Goal: Task Accomplishment & Management: Use online tool/utility

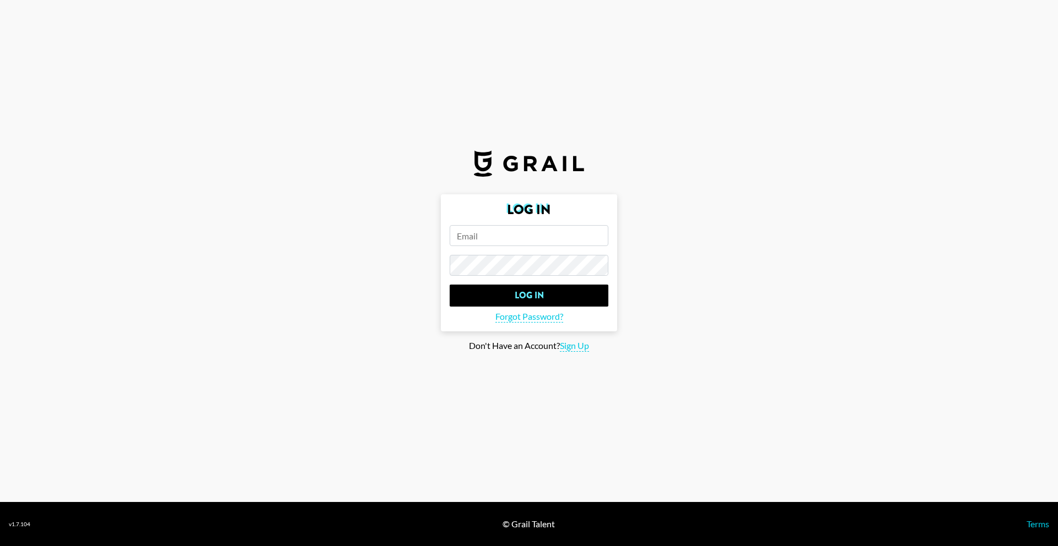
click at [547, 238] on input "email" at bounding box center [529, 235] width 159 height 21
type input "jameel@getengagedmedia.com"
click at [450, 285] on input "Log In" at bounding box center [529, 296] width 159 height 22
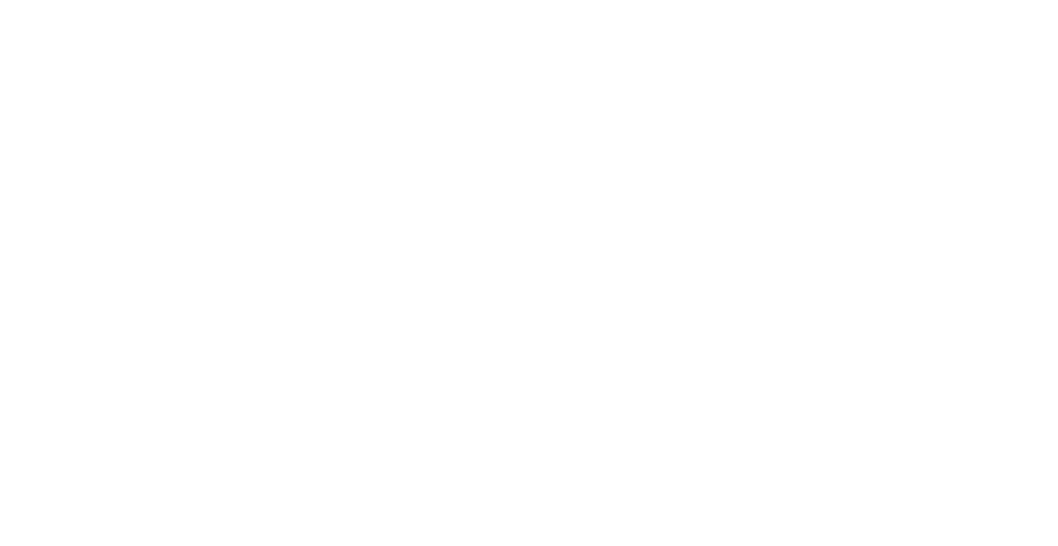
select select "Song"
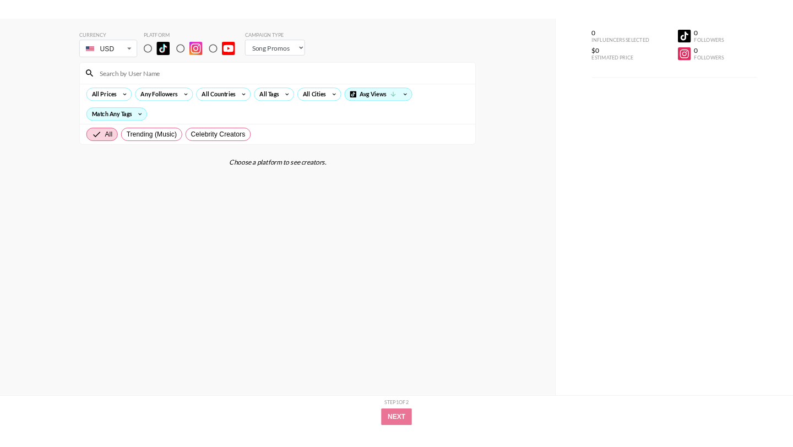
scroll to position [35, 0]
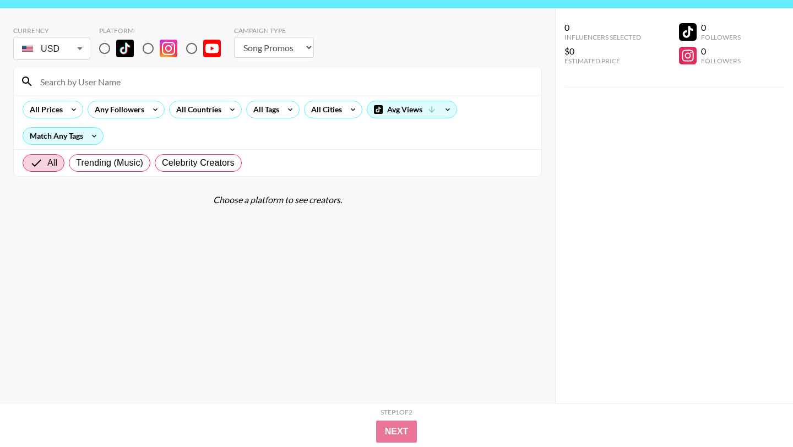
click at [104, 89] on input at bounding box center [284, 82] width 501 height 18
paste input "emekajrifoezee"
type input "emekajrifoezee"
click at [194, 181] on section "Currency USD USD ​ Platform Campaign Type Choose Type... Song Promos Brand Prom…" at bounding box center [277, 197] width 529 height 359
click at [275, 196] on div "Choose a platform to see creators." at bounding box center [277, 199] width 529 height 11
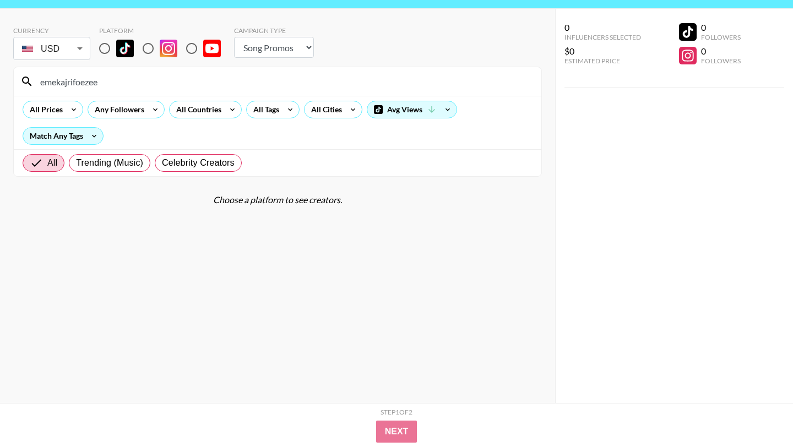
click at [108, 48] on input "radio" at bounding box center [104, 48] width 23 height 23
radio input "true"
click at [158, 202] on section "Currency USD USD ​ Platform Campaign Type Choose Type... Song Promos Brand Prom…" at bounding box center [277, 197] width 529 height 359
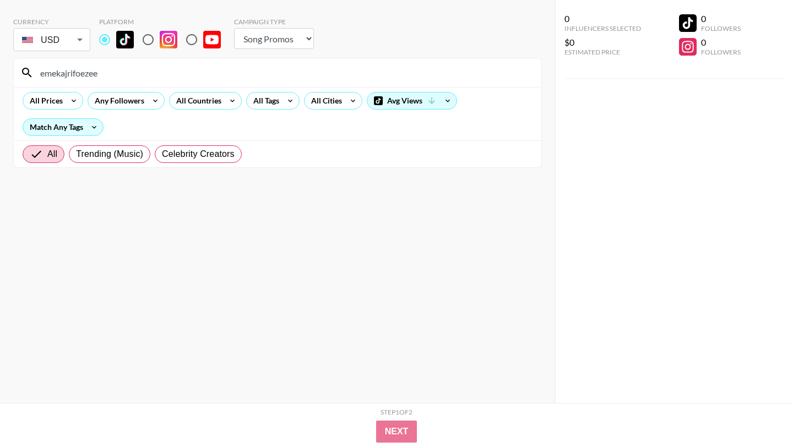
scroll to position [0, 0]
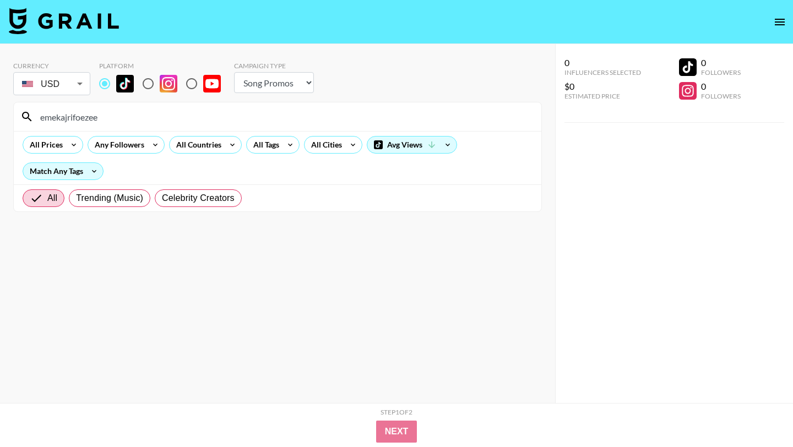
click at [86, 113] on input "emekajrifoezee" at bounding box center [284, 117] width 501 height 18
click at [27, 114] on icon at bounding box center [26, 116] width 13 height 13
click at [62, 124] on input "emekajrifoezee" at bounding box center [284, 117] width 501 height 18
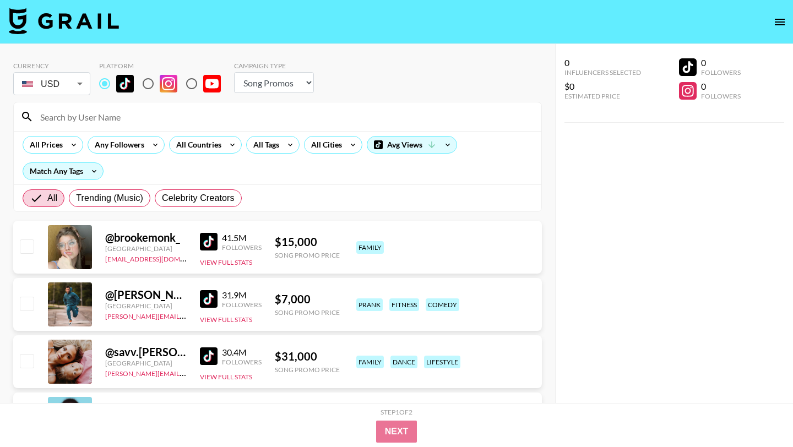
paste input "emekajrifoezee"
type input "emekajrifoezee"
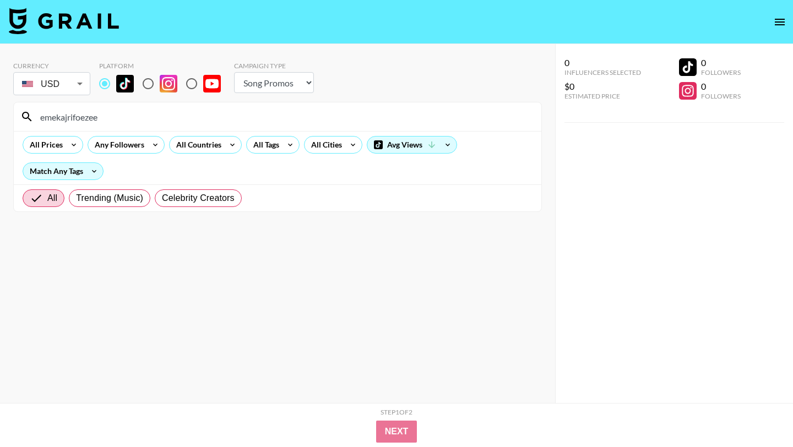
click at [101, 117] on input "emekajrifoezee" at bounding box center [284, 117] width 501 height 18
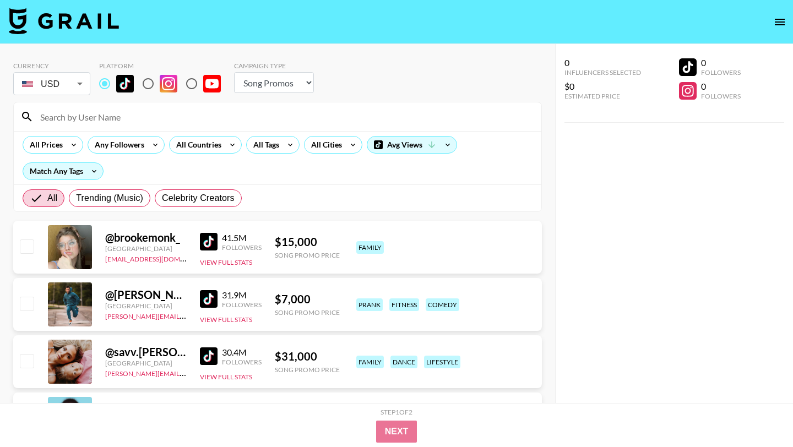
paste input "fatimavsb"
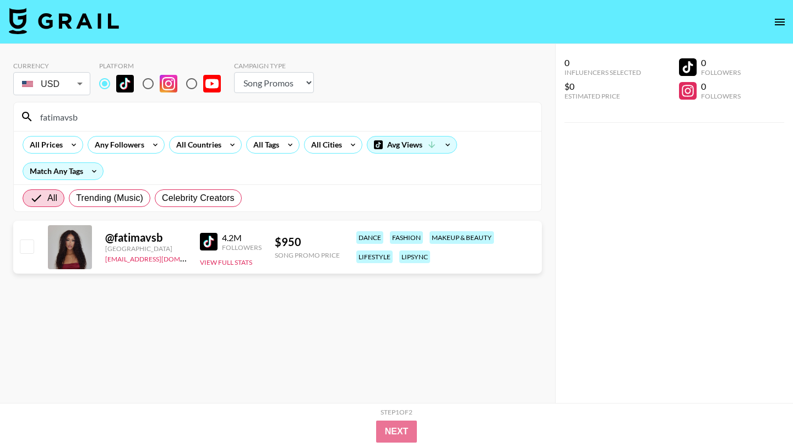
click at [81, 120] on input "fatimavsb" at bounding box center [284, 117] width 501 height 18
paste input "samaraispinkk"
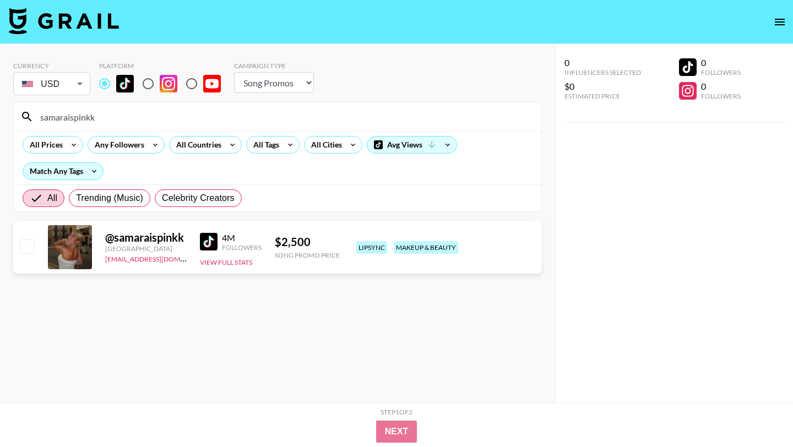
click at [87, 112] on input "samaraispinkk" at bounding box center [284, 117] width 501 height 18
paste input "thenoahjr"
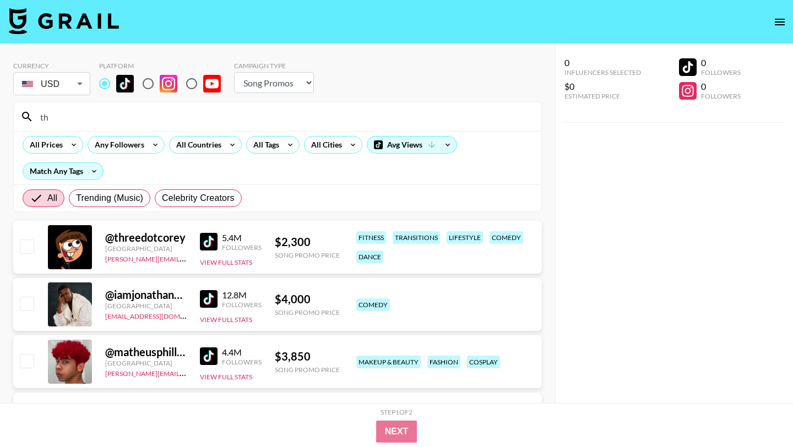
type input "t"
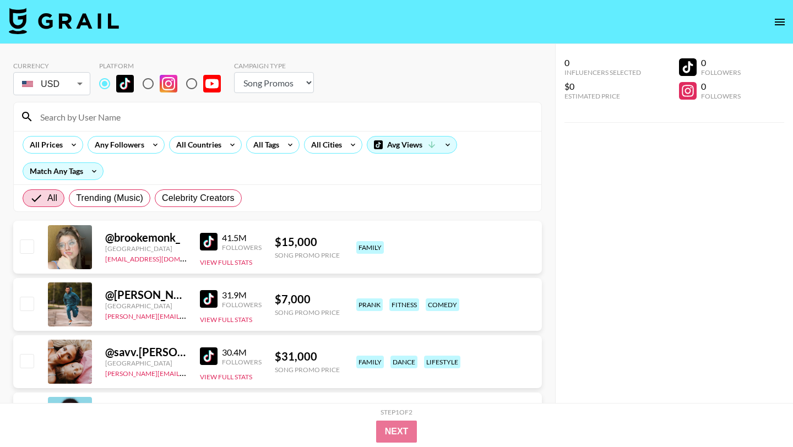
paste input "rileysaurage"
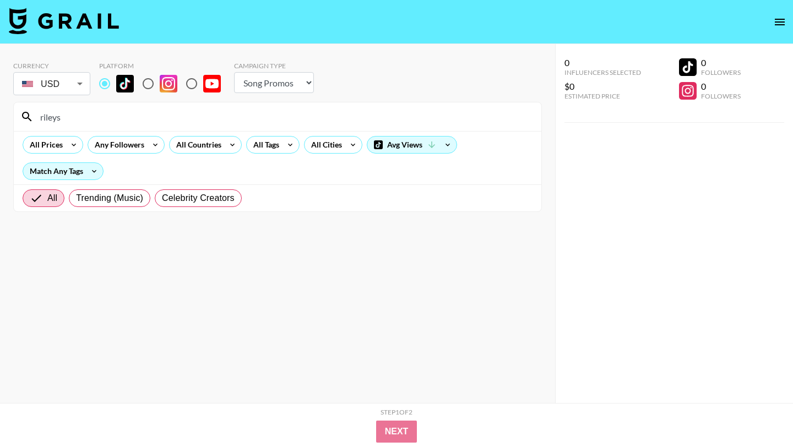
click at [138, 121] on input "rileys" at bounding box center [284, 117] width 501 height 18
paste input "bhadie.kellyy"
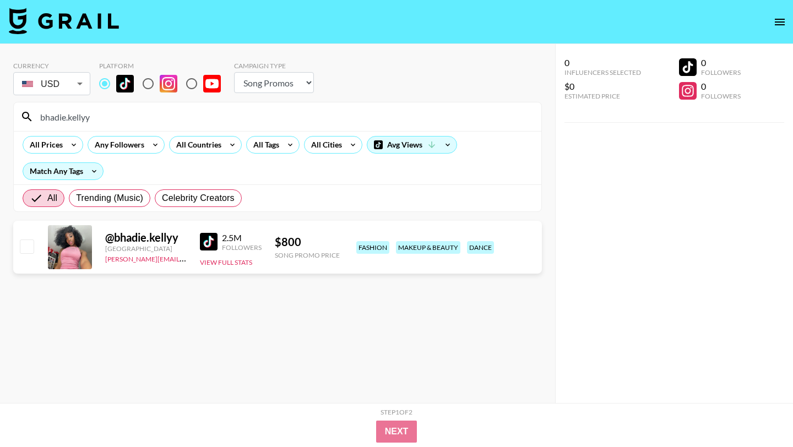
click at [111, 122] on input "bhadie.kellyy" at bounding box center [284, 117] width 501 height 18
click at [112, 122] on input "bhadie.kellyy" at bounding box center [284, 117] width 501 height 18
paste input "zendilla"
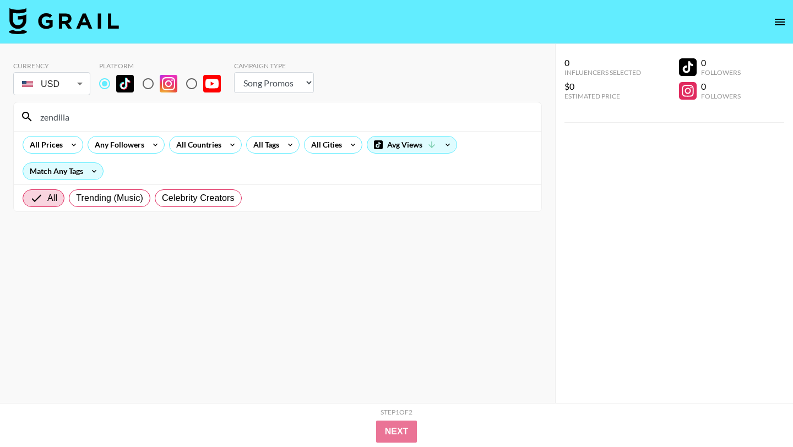
type input "zendilla"
click at [170, 130] on div "zendilla" at bounding box center [278, 116] width 528 height 29
click at [166, 123] on input "zendilla" at bounding box center [284, 117] width 501 height 18
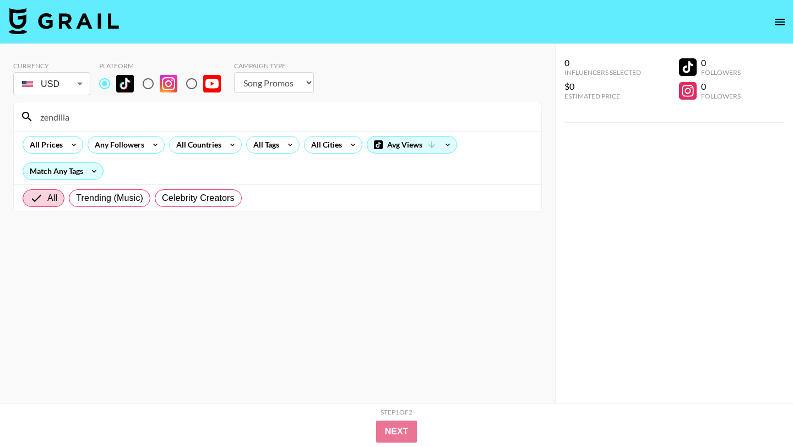
click at [166, 123] on input "zendilla" at bounding box center [284, 117] width 501 height 18
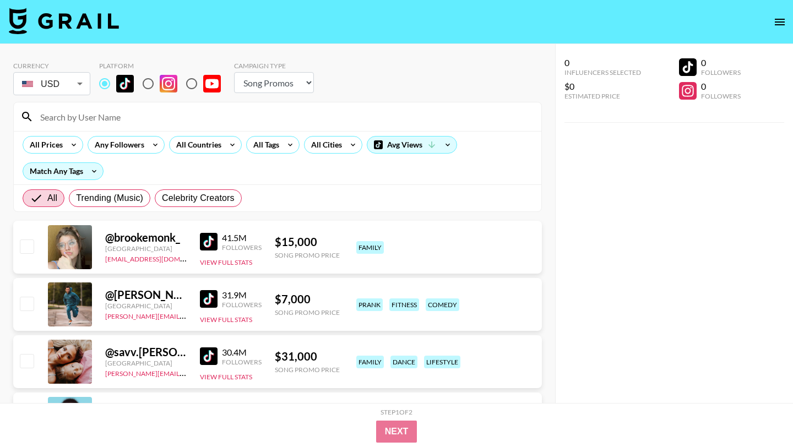
paste input "manymias"
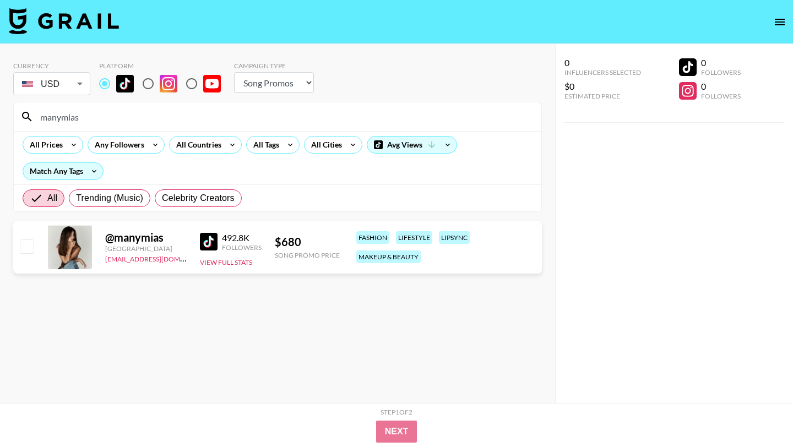
click at [90, 117] on input "manymias" at bounding box center [284, 117] width 501 height 18
paste input "amina.rashid1"
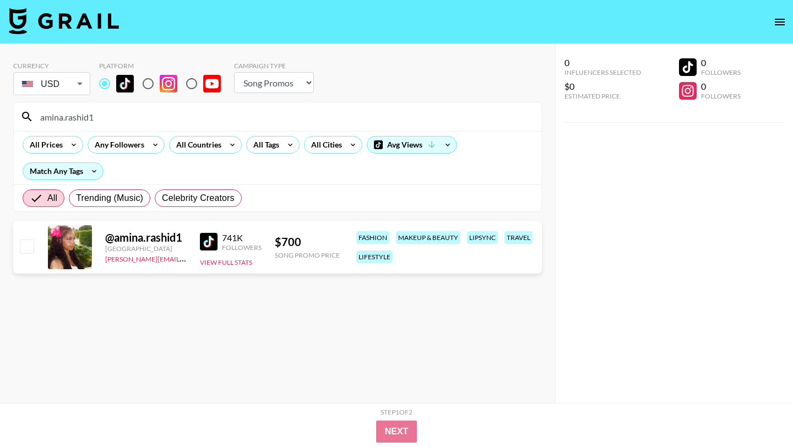
click at [77, 111] on input "amina.rashid1" at bounding box center [284, 117] width 501 height 18
paste input "naarjesse"
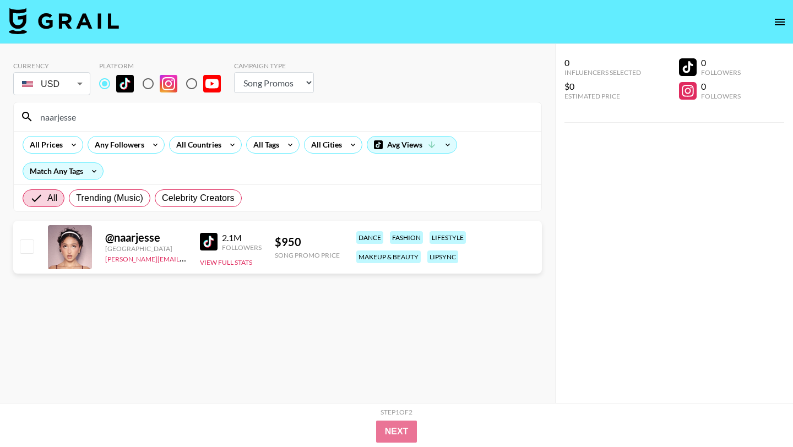
click at [130, 115] on input "naarjesse" at bounding box center [284, 117] width 501 height 18
click at [129, 115] on input "naarjesse" at bounding box center [284, 117] width 501 height 18
paste input "jordanherseyyy"
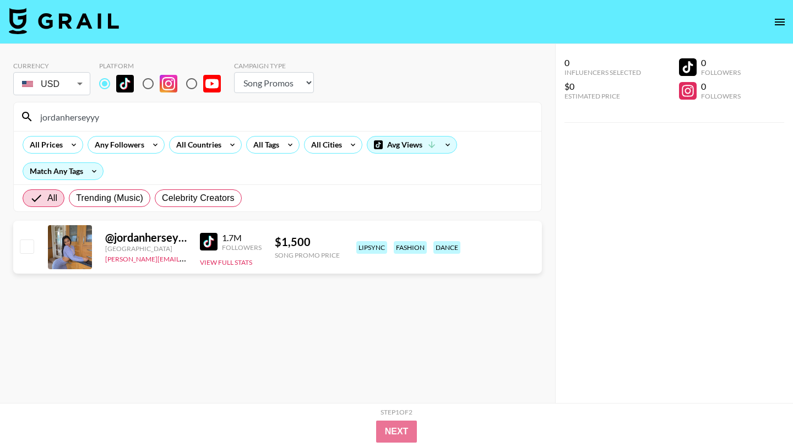
click at [89, 112] on input "jordanherseyyy" at bounding box center [284, 117] width 501 height 18
paste input "beautyofliyah"
click at [127, 118] on input "beautyofliyah" at bounding box center [284, 117] width 501 height 18
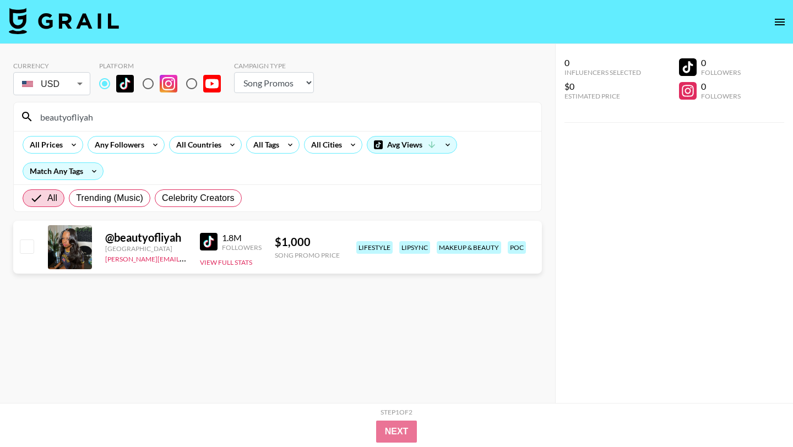
paste input "itsniane"
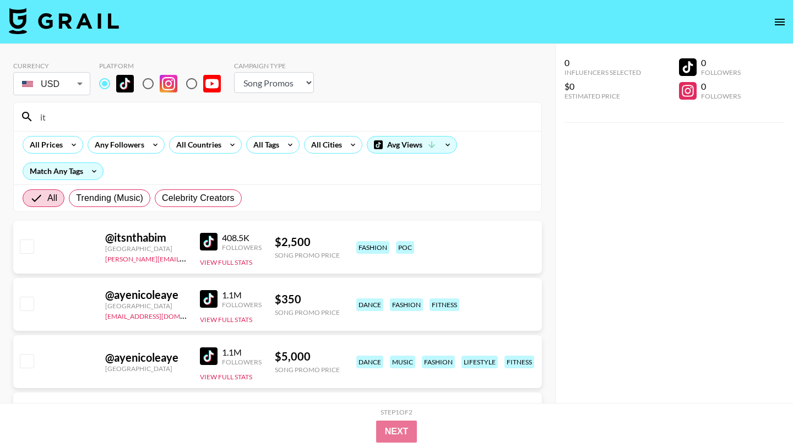
type input "i"
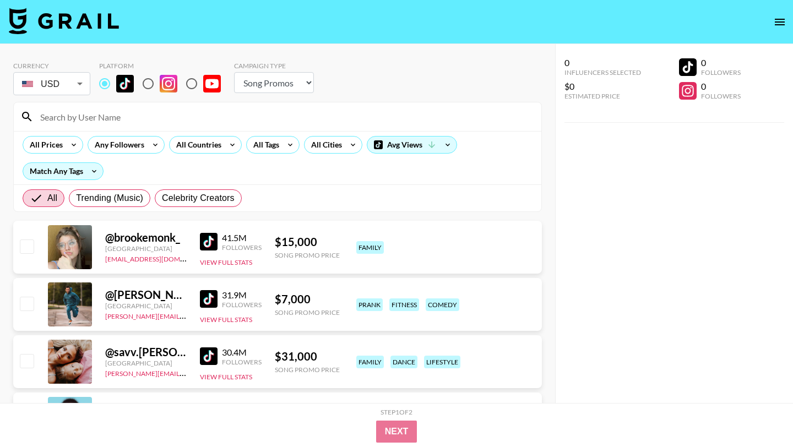
paste input "chasityromann"
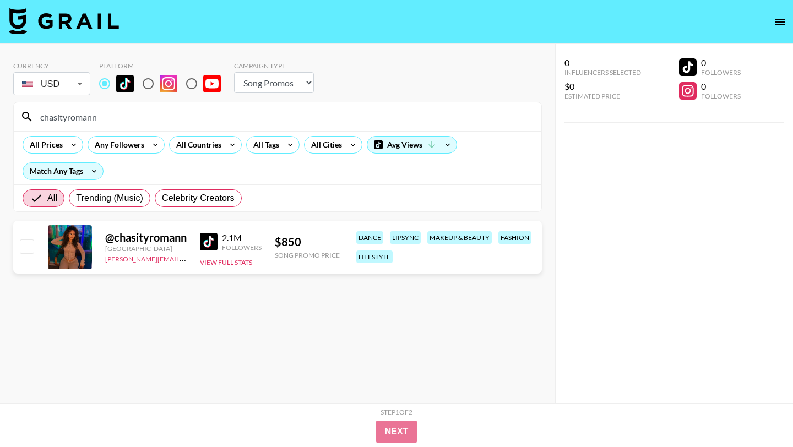
click at [94, 116] on input "chasityromann" at bounding box center [284, 117] width 501 height 18
paste input "dayshawnw4"
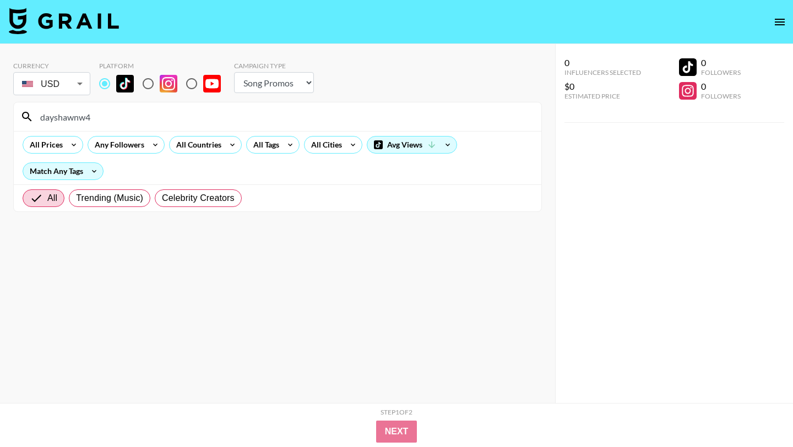
click at [117, 117] on input "dayshawnw4" at bounding box center [284, 117] width 501 height 18
paste input "scarlet_may.1"
type input "scarlet_may.1"
click at [99, 114] on input "scarlet_may.1" at bounding box center [284, 117] width 501 height 18
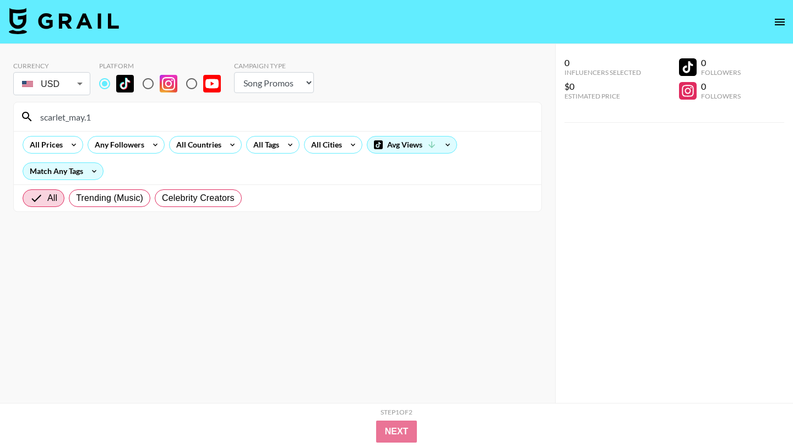
click at [99, 114] on input "scarlet_may.1" at bounding box center [284, 117] width 501 height 18
click at [100, 115] on input "scarlet_may.1" at bounding box center [284, 117] width 501 height 18
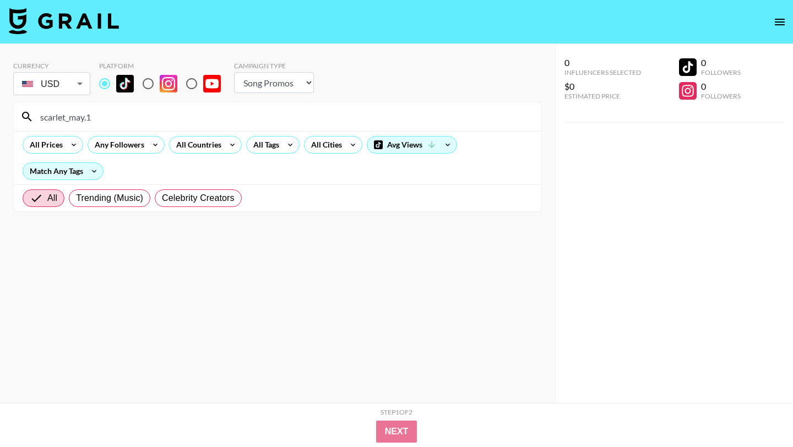
paste input
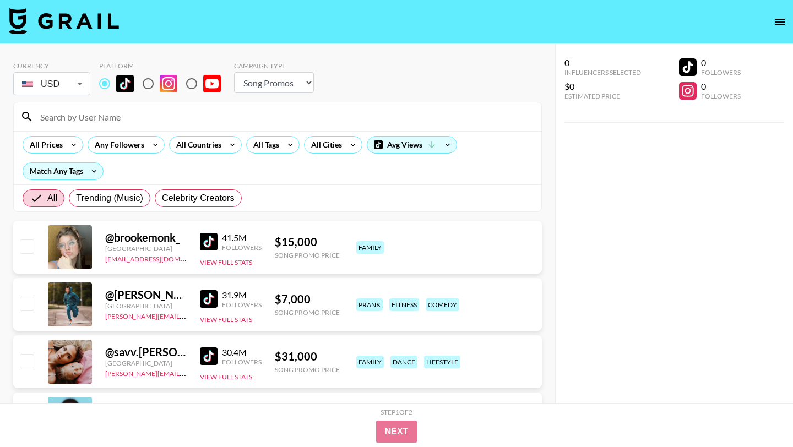
click at [118, 121] on input at bounding box center [284, 117] width 501 height 18
paste input
paste input "isseypovs"
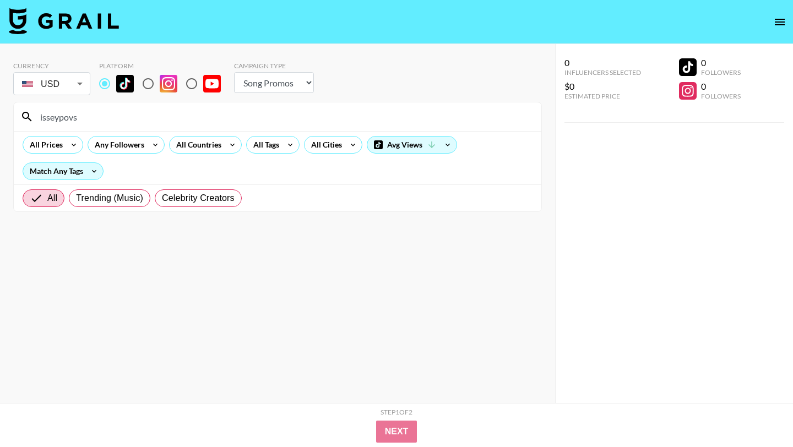
type input "isseypovs"
click at [297, 311] on section "Currency USD USD ​ Platform Campaign Type Choose Type... Song Promos Brand Prom…" at bounding box center [277, 232] width 529 height 359
